Goal: Transaction & Acquisition: Purchase product/service

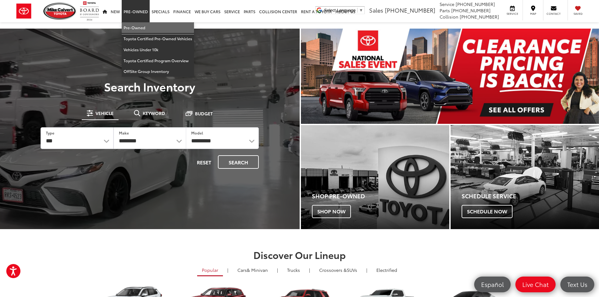
drag, startPoint x: 140, startPoint y: 24, endPoint x: 591, endPoint y: 2, distance: 451.4
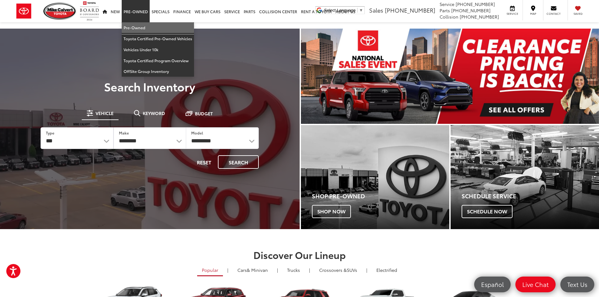
click at [140, 24] on link "Pre-Owned" at bounding box center [158, 27] width 72 height 11
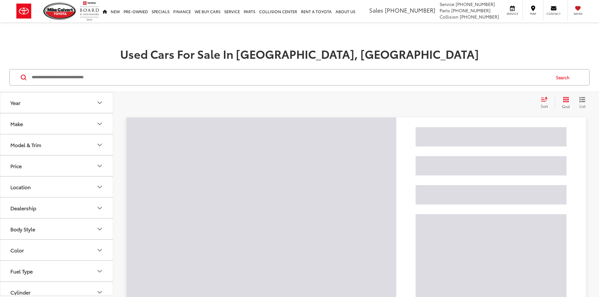
click at [162, 81] on input "Search by Make, Model, or Keyword" at bounding box center [290, 77] width 519 height 15
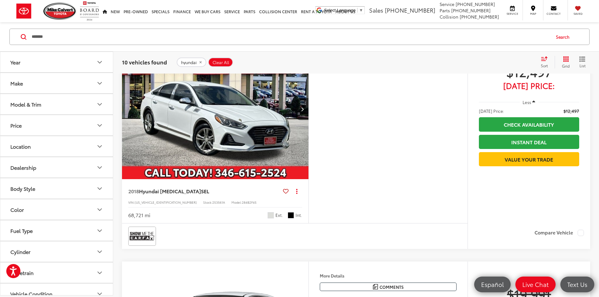
scroll to position [724, 0]
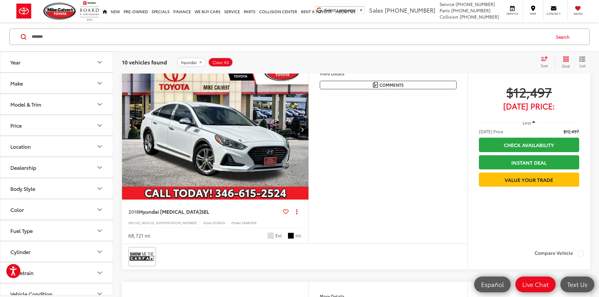
drag, startPoint x: 60, startPoint y: 40, endPoint x: 0, endPoint y: 37, distance: 60.5
click at [0, 37] on div "******* ******* hyundai hyundai sonata hyundai tucson hyundai elantra hyundai v…" at bounding box center [299, 36] width 599 height 29
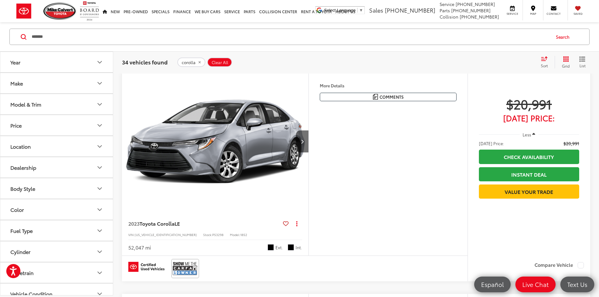
scroll to position [1520, 0]
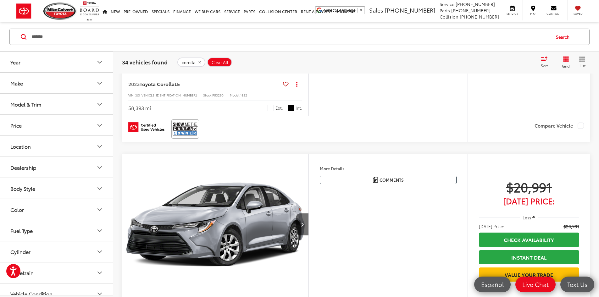
drag, startPoint x: 60, startPoint y: 36, endPoint x: 3, endPoint y: 43, distance: 57.4
click at [4, 42] on div "******* ******* corolla corolla cross corolla hybrid Search" at bounding box center [299, 36] width 599 height 29
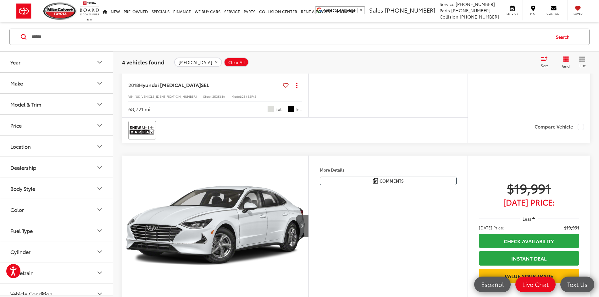
scroll to position [126, 0]
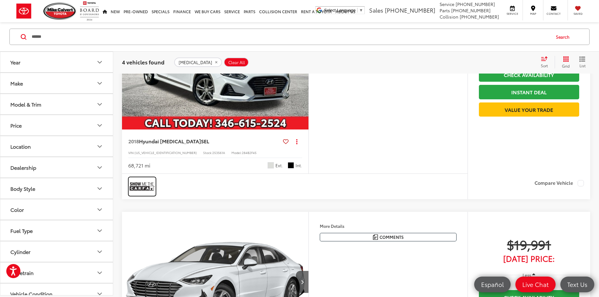
click at [138, 195] on img at bounding box center [142, 186] width 25 height 17
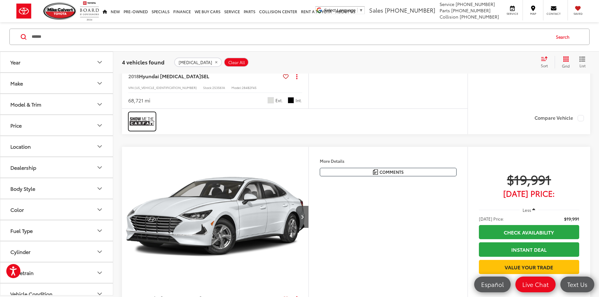
scroll to position [189, 0]
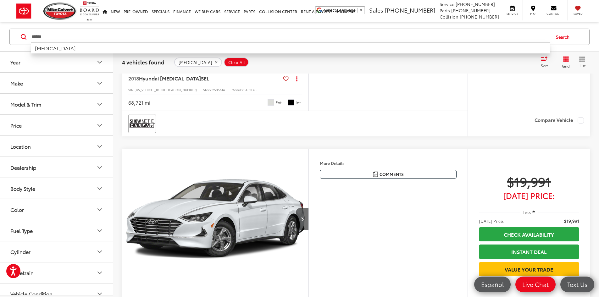
drag, startPoint x: 93, startPoint y: 36, endPoint x: 0, endPoint y: 47, distance: 93.1
click at [0, 47] on div "****** ****** sonata Search" at bounding box center [299, 36] width 599 height 29
type input "*****"
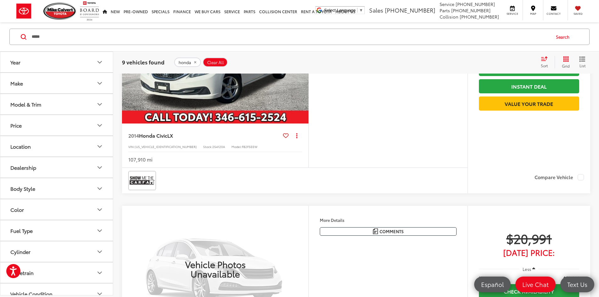
scroll to position [796, 0]
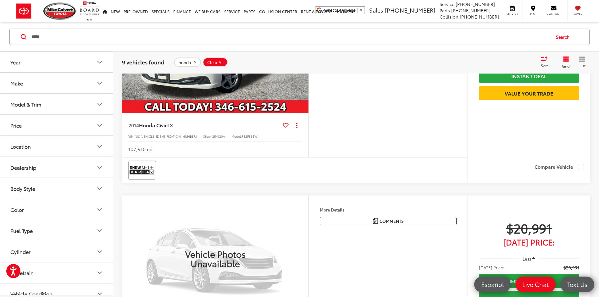
click at [266, 114] on img "2014 Honda Civic LX 0" at bounding box center [216, 43] width 188 height 141
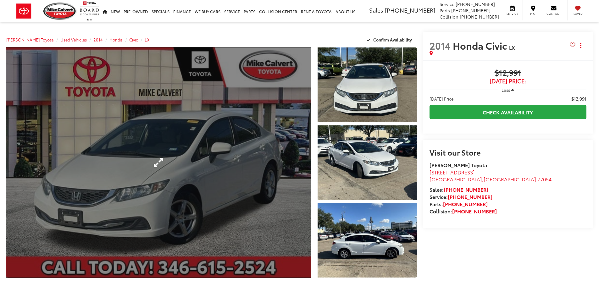
click at [198, 161] on link "Expand Photo 0" at bounding box center [158, 163] width 305 height 230
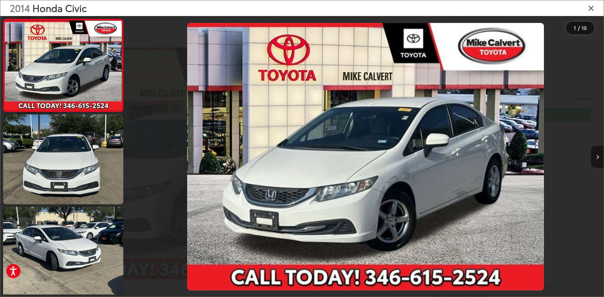
click at [599, 156] on button "Next image" at bounding box center [597, 157] width 13 height 22
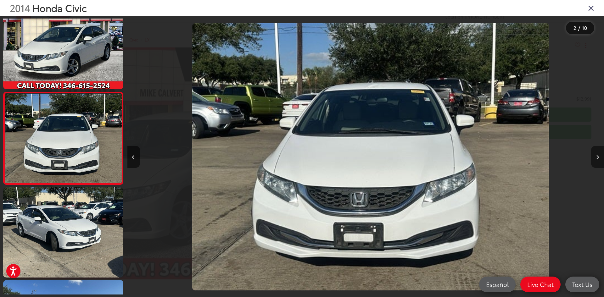
scroll to position [0, 476]
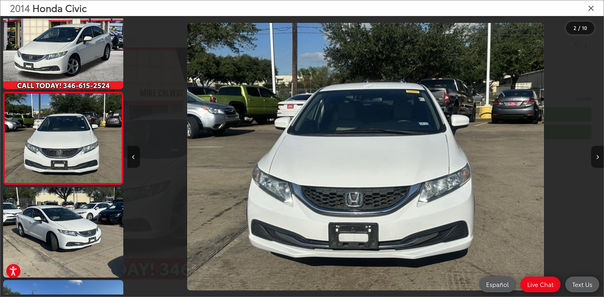
click at [599, 156] on button "Next image" at bounding box center [597, 157] width 13 height 22
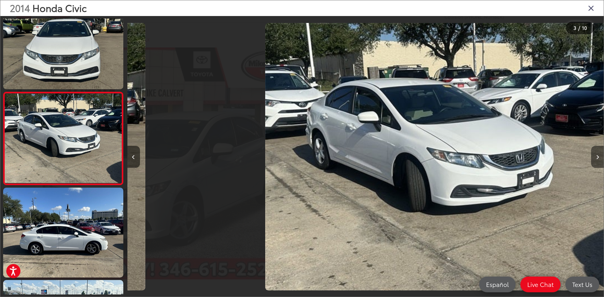
scroll to position [0, 953]
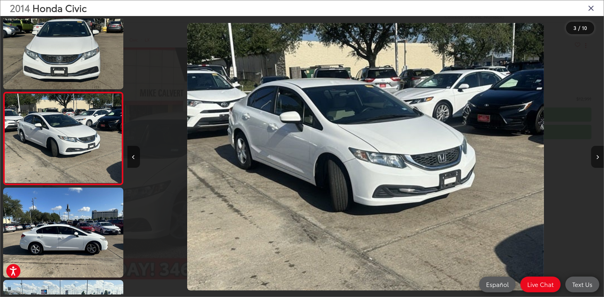
click at [599, 156] on button "Next image" at bounding box center [597, 157] width 13 height 22
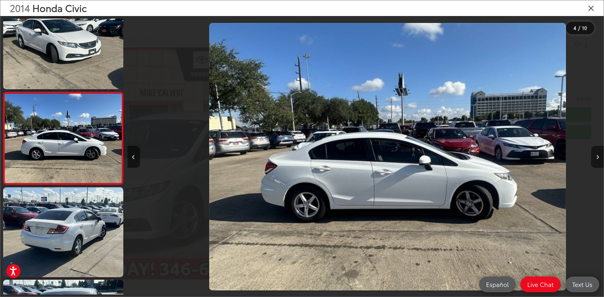
scroll to position [0, 1430]
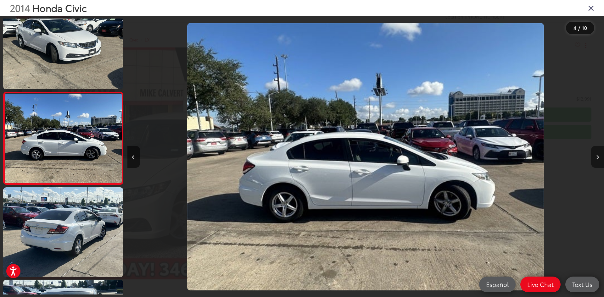
click at [599, 156] on button "Next image" at bounding box center [597, 157] width 13 height 22
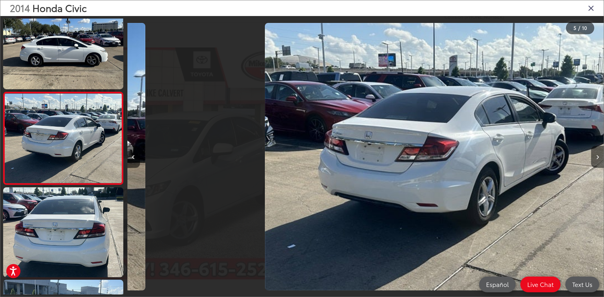
scroll to position [0, 1906]
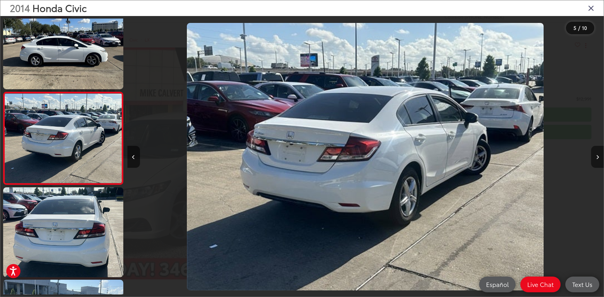
click at [599, 156] on button "Next image" at bounding box center [597, 157] width 13 height 22
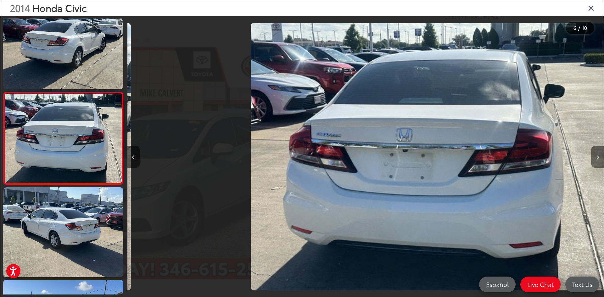
scroll to position [0, 2383]
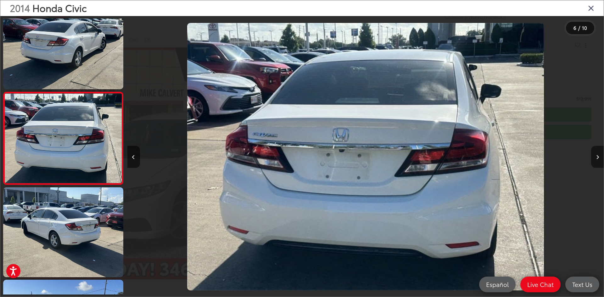
click at [599, 156] on button "Next image" at bounding box center [597, 157] width 13 height 22
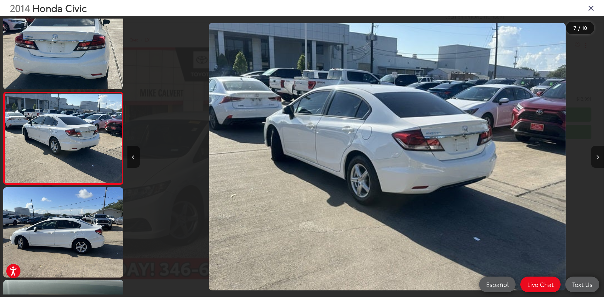
scroll to position [0, 2859]
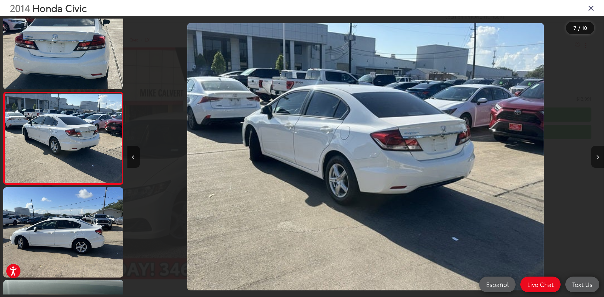
click at [599, 156] on button "Next image" at bounding box center [597, 157] width 13 height 22
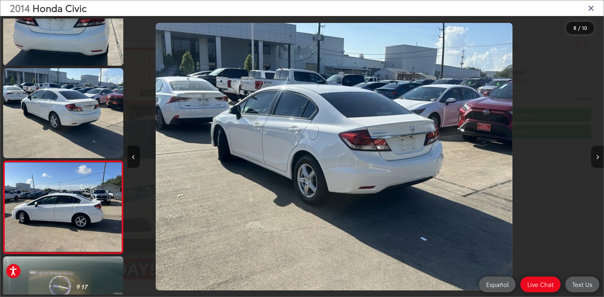
scroll to position [0, 0]
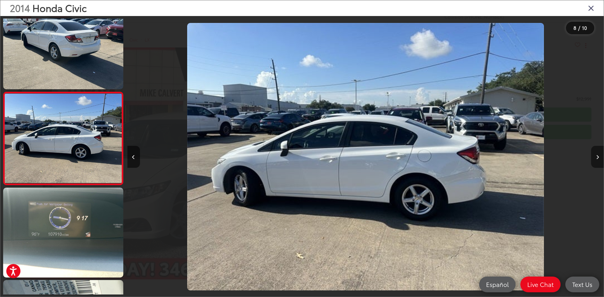
click at [599, 156] on button "Next image" at bounding box center [597, 157] width 13 height 22
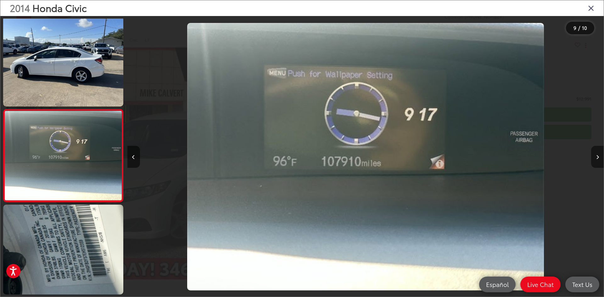
click at [599, 156] on button "Next image" at bounding box center [597, 157] width 13 height 22
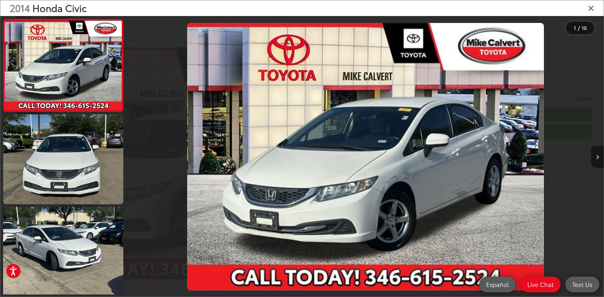
click at [599, 156] on button "Next image" at bounding box center [597, 157] width 13 height 22
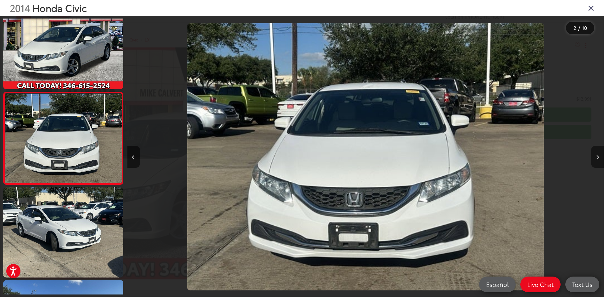
click at [599, 156] on button "Next image" at bounding box center [597, 157] width 13 height 22
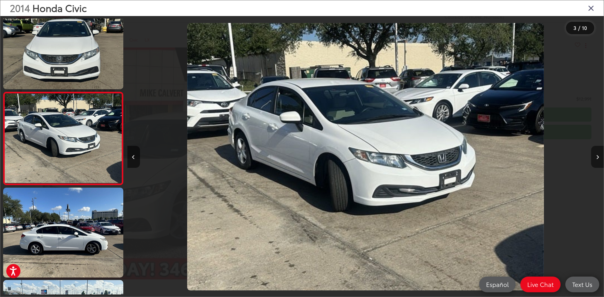
click at [599, 156] on button "Next image" at bounding box center [597, 157] width 13 height 22
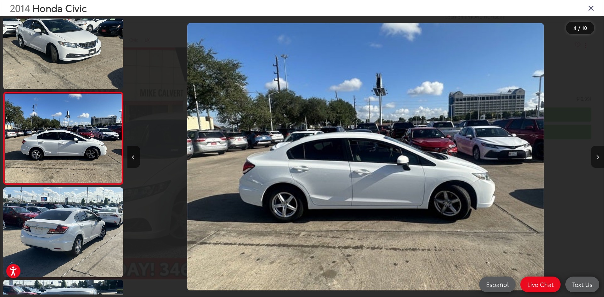
click at [599, 156] on button "Next image" at bounding box center [597, 157] width 13 height 22
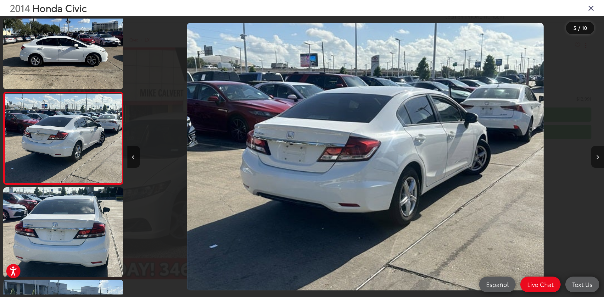
click at [599, 155] on button "Next image" at bounding box center [597, 157] width 13 height 22
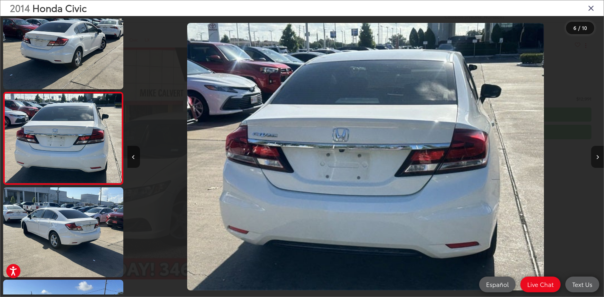
click at [599, 155] on button "Next image" at bounding box center [597, 157] width 13 height 22
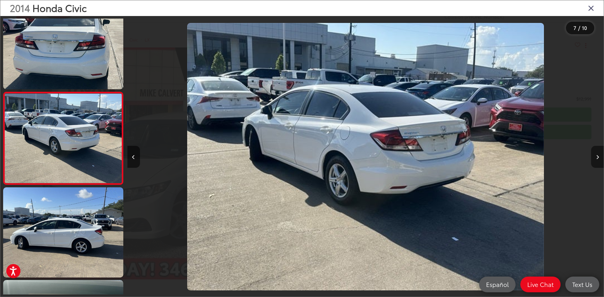
click at [599, 155] on button "Next image" at bounding box center [597, 157] width 13 height 22
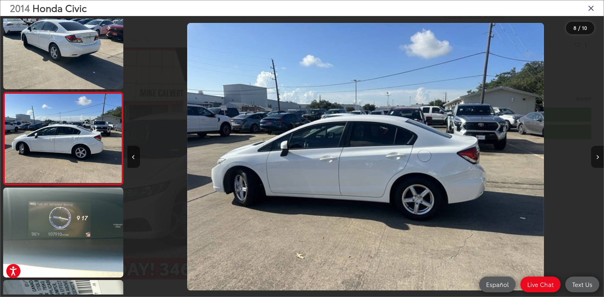
click at [599, 155] on button "Next image" at bounding box center [597, 157] width 13 height 22
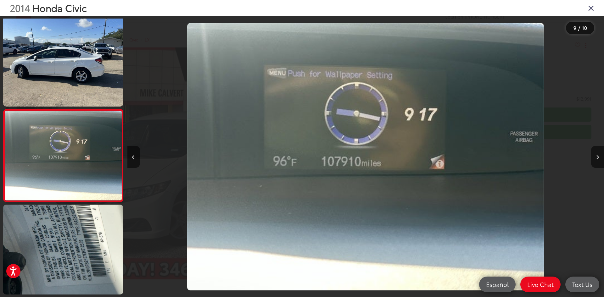
click at [593, 7] on icon "Close gallery" at bounding box center [591, 8] width 6 height 8
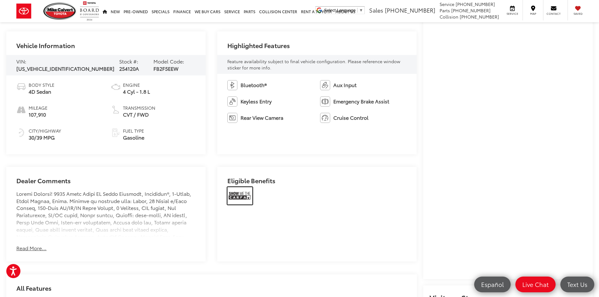
click at [240, 197] on img at bounding box center [240, 196] width 25 height 18
